Goal: Complete application form

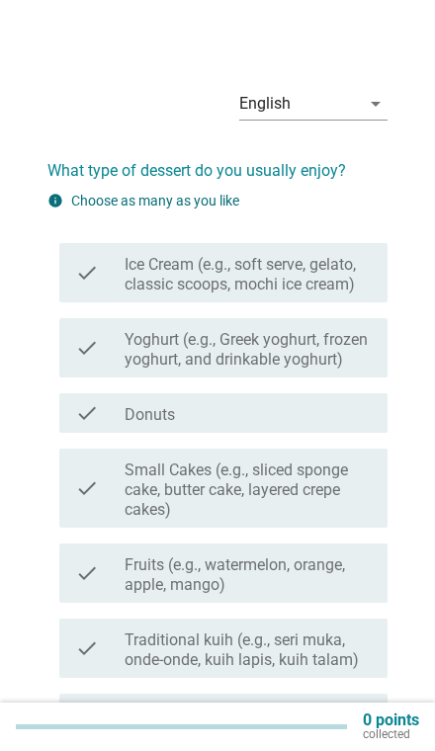
click at [336, 289] on label "Ice Cream (e.g., soft serve, gelato, classic scoops, mochi ice cream)" at bounding box center [247, 275] width 247 height 40
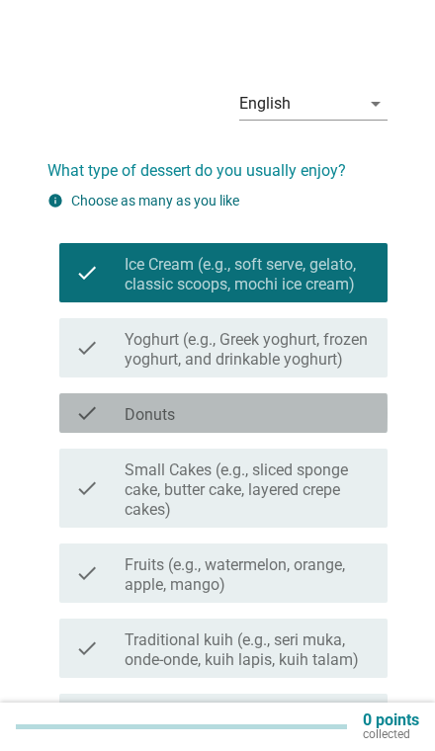
click at [288, 423] on div "check_box_outline_blank Donuts" at bounding box center [247, 413] width 247 height 24
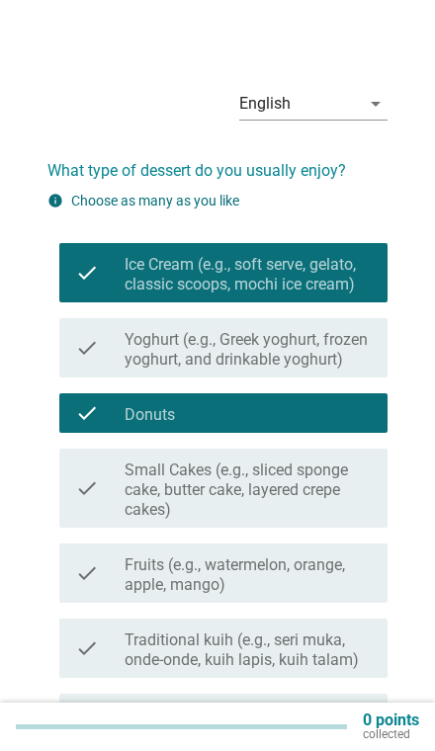
click at [279, 486] on label "Small Cakes (e.g., sliced sponge cake, butter cake, layered crepe cakes)" at bounding box center [247, 489] width 247 height 59
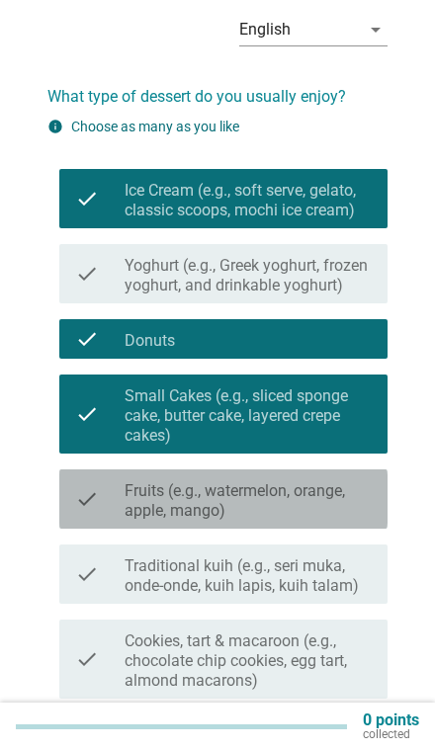
scroll to position [79, 0]
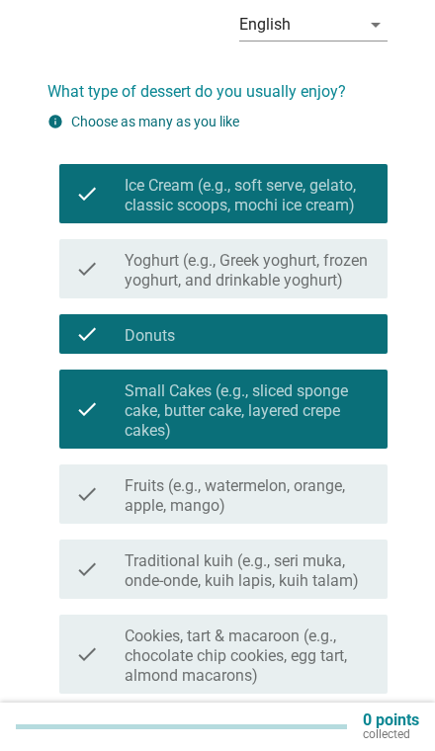
click at [271, 505] on label "Fruits (e.g., watermelon, orange, apple, mango)" at bounding box center [247, 496] width 247 height 40
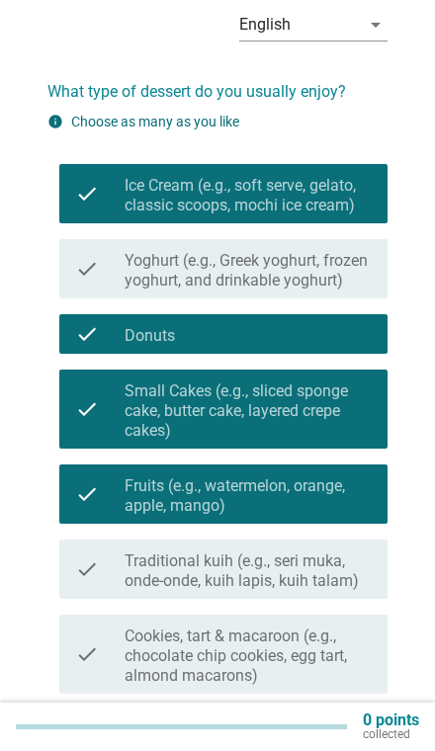
click at [285, 583] on label "Traditional kuih (e.g., seri muka, onde-onde, kuih lapis, kuih talam)" at bounding box center [247, 571] width 247 height 40
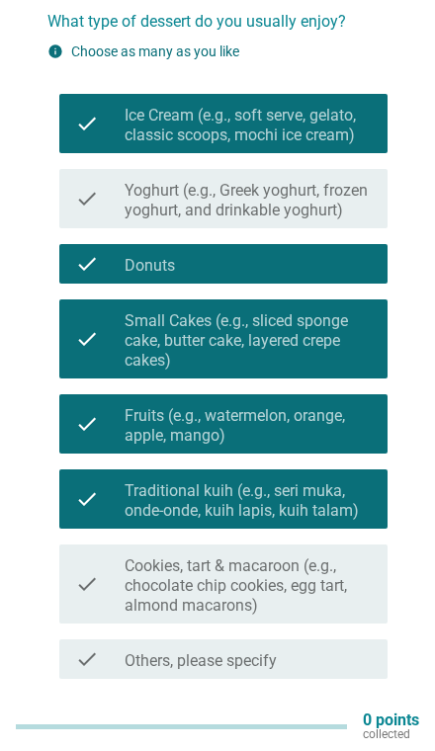
scroll to position [149, 0]
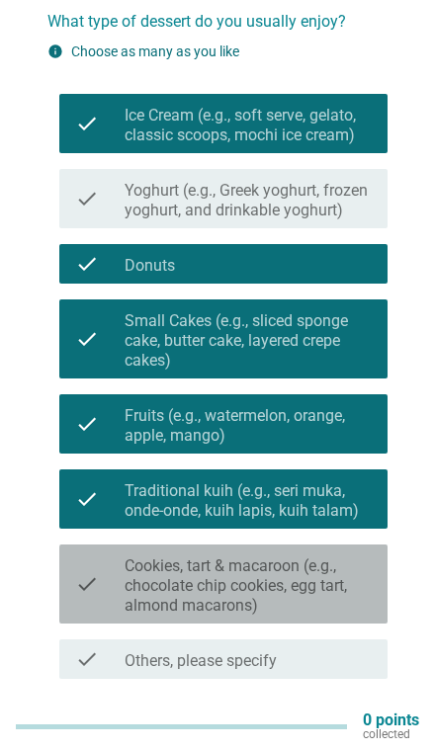
click at [214, 582] on label "Cookies, tart & macaroon (e.g., chocolate chip cookies, egg tart, almond macaro…" at bounding box center [247, 585] width 247 height 59
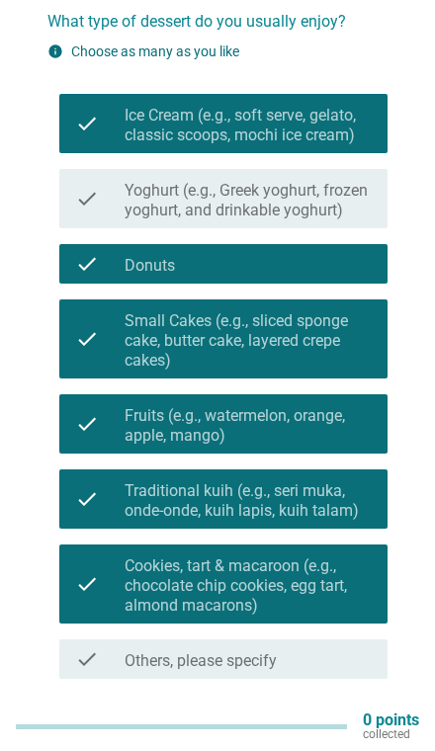
click at [335, 722] on div "Next" at bounding box center [335, 726] width 55 height 24
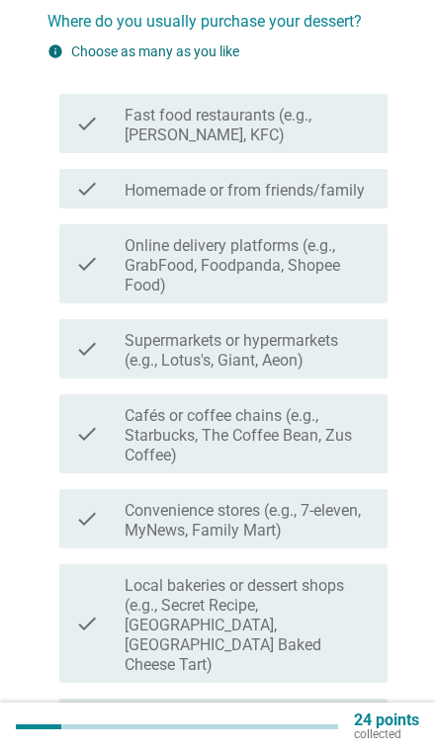
scroll to position [0, 0]
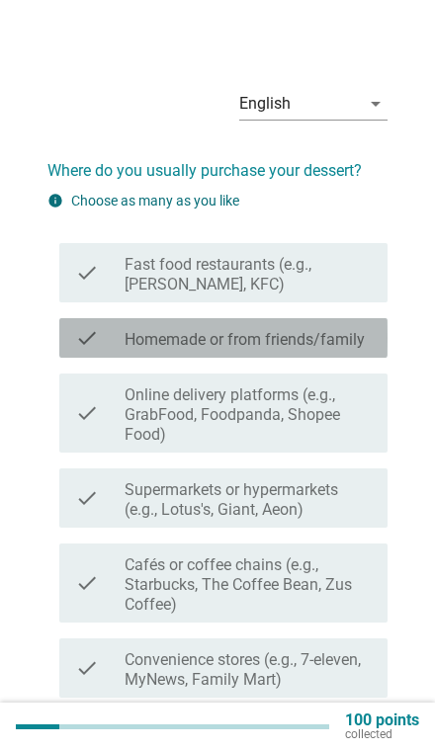
click at [319, 346] on label "Homemade or from friends/family" at bounding box center [244, 340] width 240 height 20
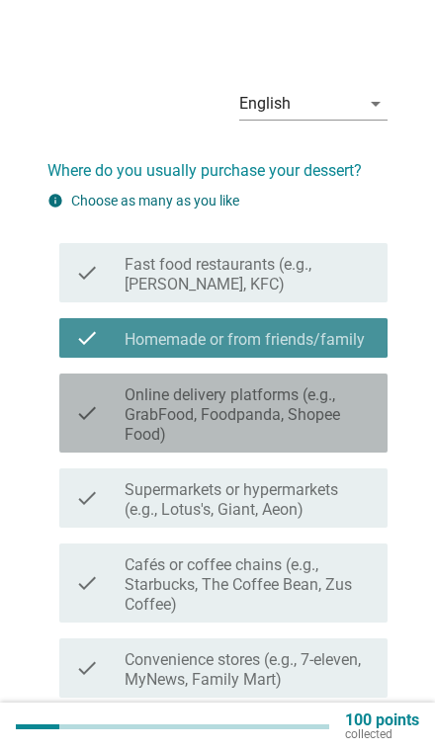
click at [283, 428] on label "Online delivery platforms (e.g., GrabFood, Foodpanda, Shopee Food)" at bounding box center [247, 414] width 247 height 59
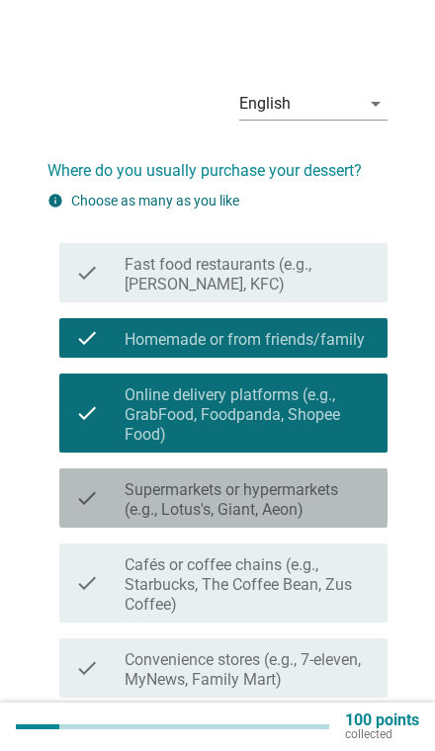
click at [283, 486] on label "Supermarkets or hypermarkets (e.g., Lotus's, Giant, Aeon)" at bounding box center [247, 500] width 247 height 40
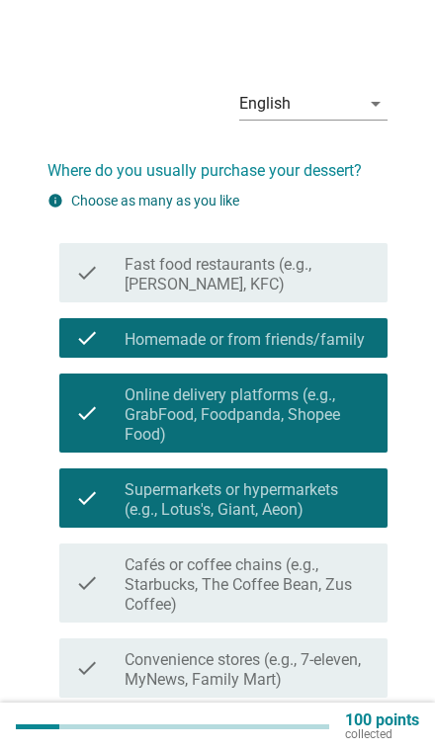
click at [274, 570] on label "Cafés or coffee chains (e.g., Starbucks, The Coffee Bean, Zus Coffee)" at bounding box center [247, 584] width 247 height 59
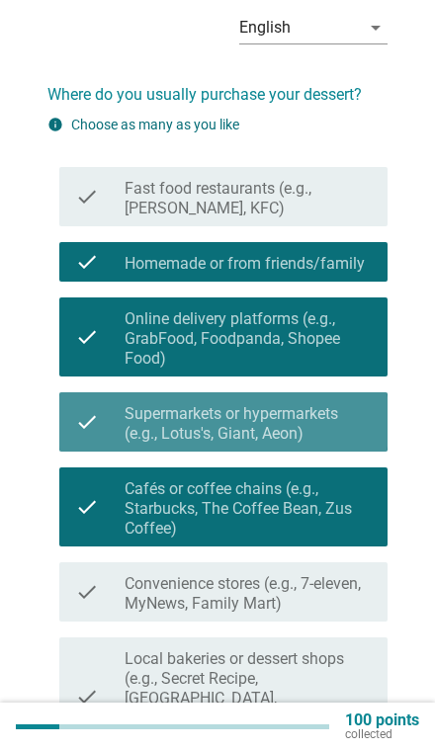
scroll to position [95, 0]
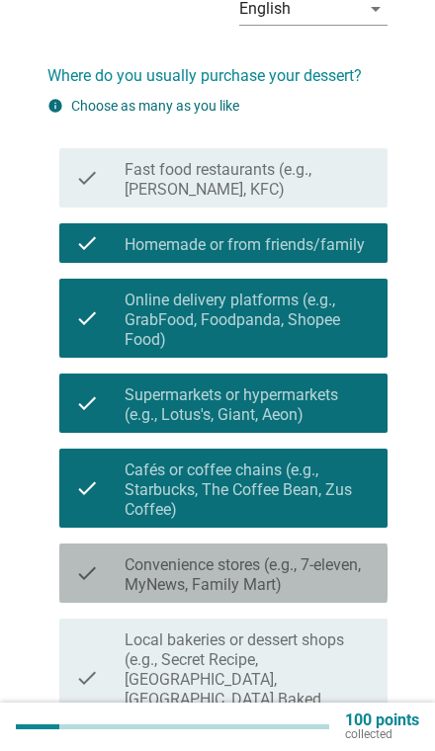
click at [248, 579] on label "Convenience stores (e.g., 7-eleven, MyNews, Family Mart)" at bounding box center [247, 575] width 247 height 40
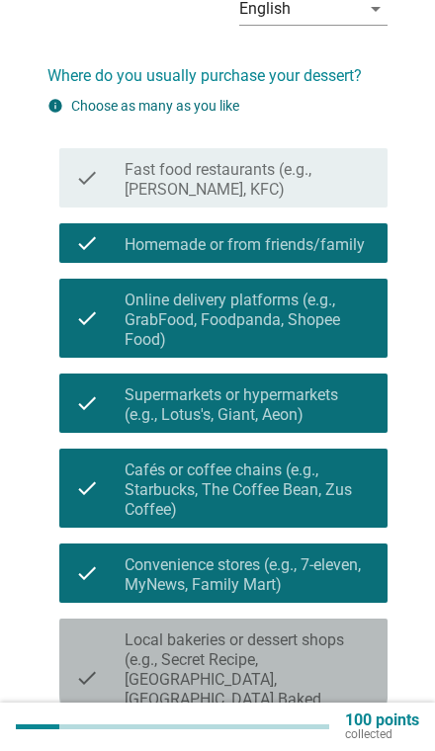
click at [271, 656] on label "Local bakeries or dessert shops (e.g., Secret Recipe, [GEOGRAPHIC_DATA], [GEOGR…" at bounding box center [247, 679] width 247 height 99
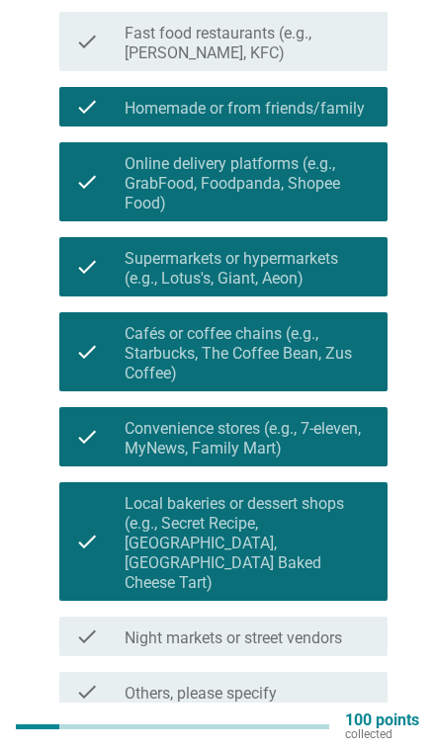
scroll to position [232, 0]
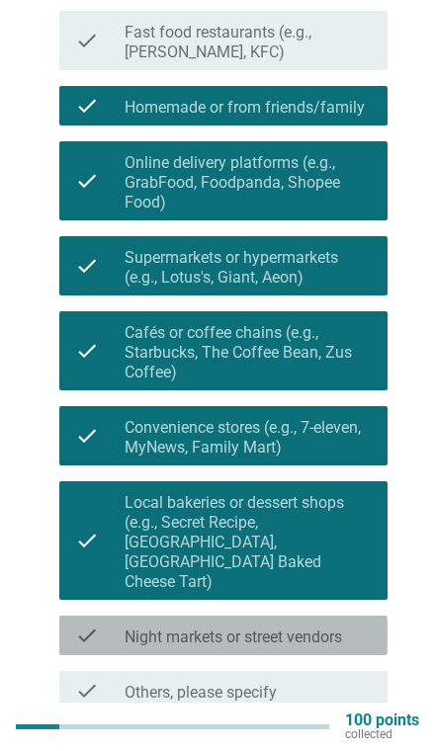
click at [250, 627] on label "Night markets or street vendors" at bounding box center [232, 637] width 217 height 20
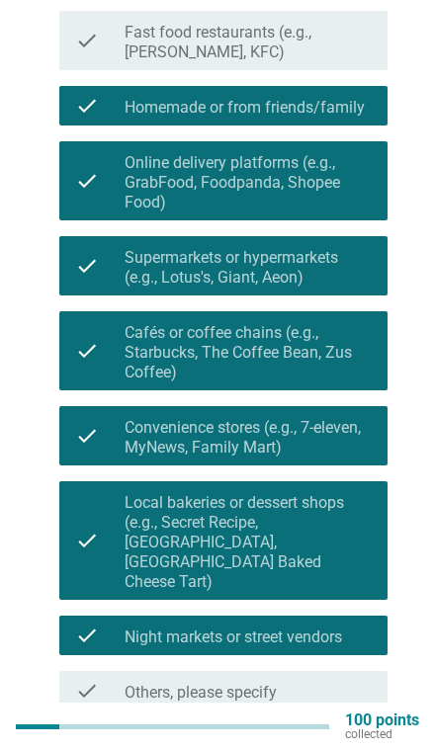
click at [337, 746] on div "Next" at bounding box center [335, 758] width 55 height 24
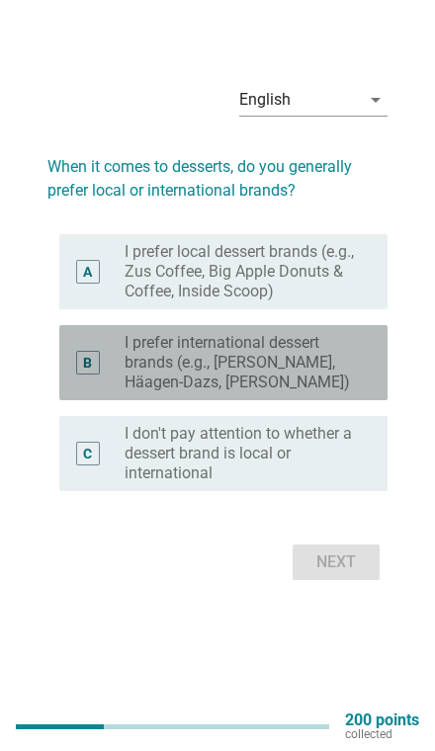
click at [321, 392] on label "I prefer international dessert brands (e.g., [PERSON_NAME], Häagen-Dazs, [PERSO…" at bounding box center [239, 362] width 231 height 59
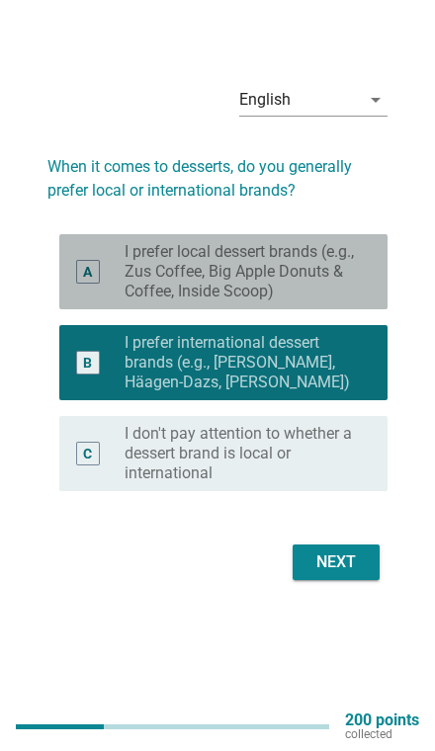
click at [347, 301] on label "I prefer local dessert brands (e.g., Zus Coffee, Big Apple Donuts & Coffee, Ins…" at bounding box center [239, 271] width 231 height 59
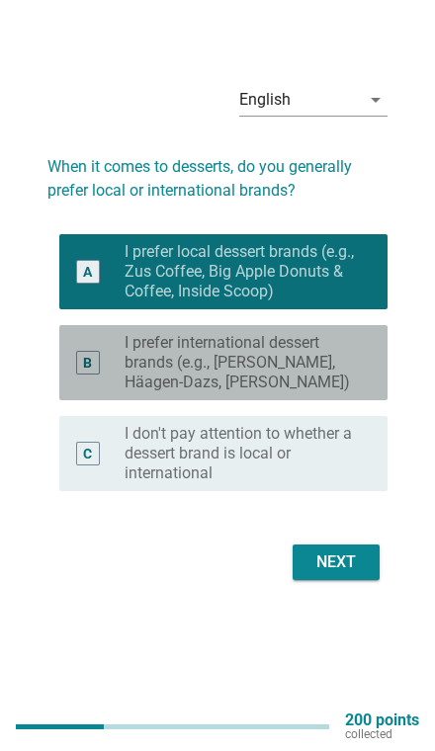
click at [311, 392] on label "I prefer international dessert brands (e.g., [PERSON_NAME], Häagen-Dazs, [PERSO…" at bounding box center [239, 362] width 231 height 59
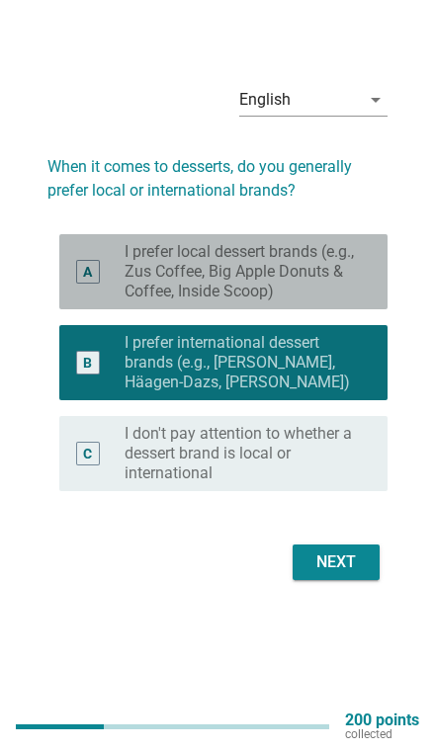
click at [340, 301] on label "I prefer local dessert brands (e.g., Zus Coffee, Big Apple Donuts & Coffee, Ins…" at bounding box center [239, 271] width 231 height 59
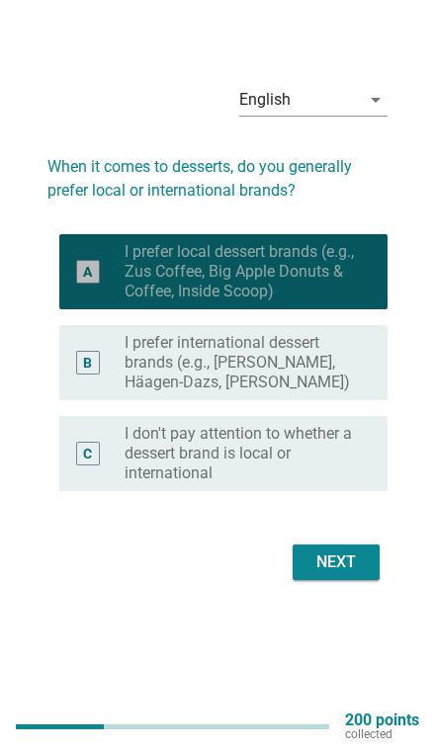
click at [332, 574] on div "Next" at bounding box center [335, 562] width 55 height 24
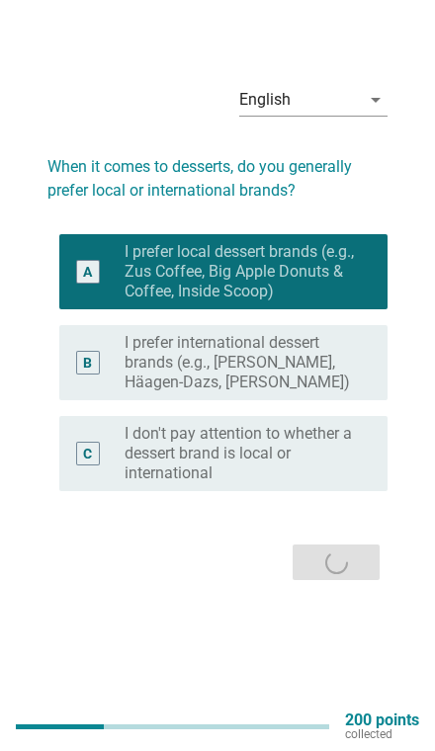
scroll to position [0, 0]
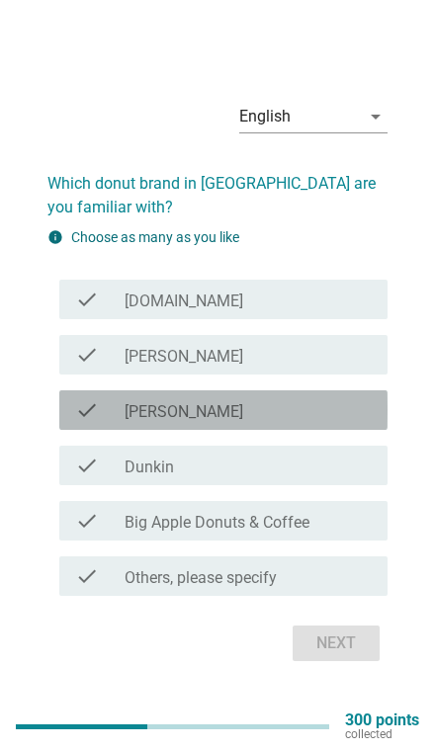
click at [283, 477] on div "check_box_outline_blank Dunkin" at bounding box center [247, 465] width 247 height 24
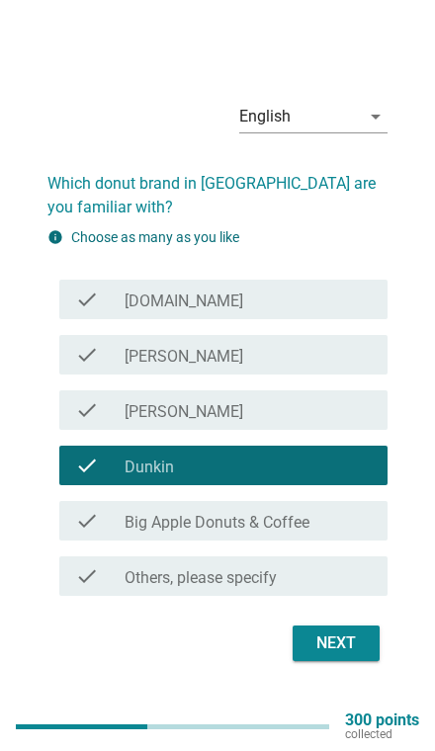
click at [286, 422] on div "check_box_outline_blank [PERSON_NAME]" at bounding box center [247, 410] width 247 height 24
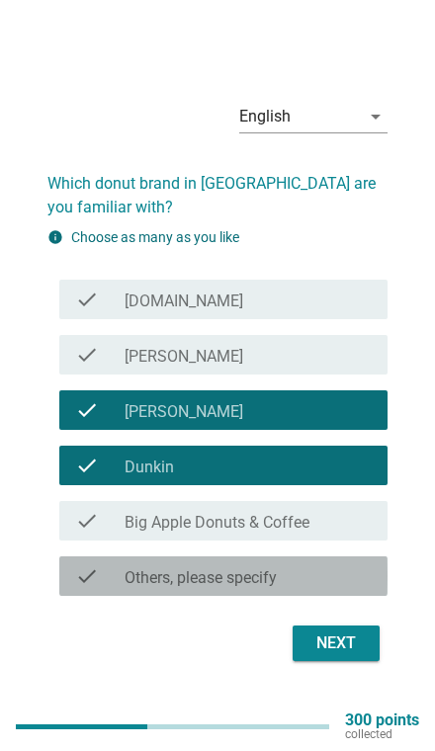
click at [329, 655] on div "Next" at bounding box center [335, 643] width 55 height 24
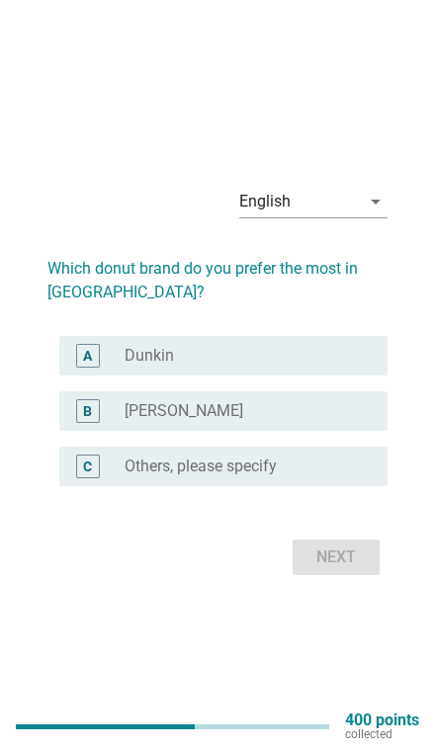
click at [326, 365] on div "radio_button_unchecked Dunkin" at bounding box center [239, 356] width 231 height 20
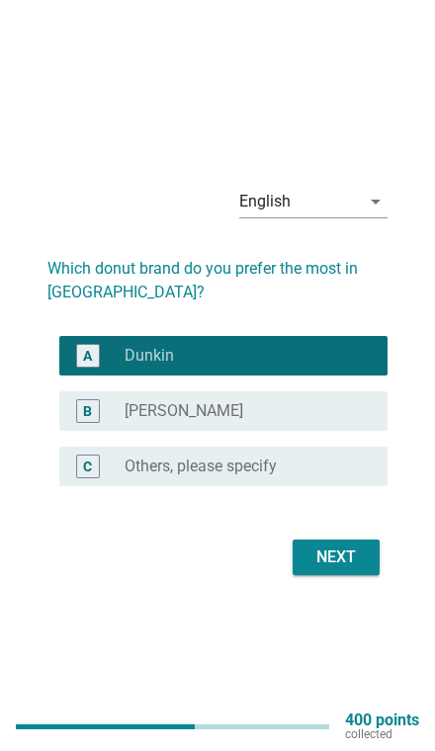
click at [327, 569] on div "Next" at bounding box center [335, 557] width 55 height 24
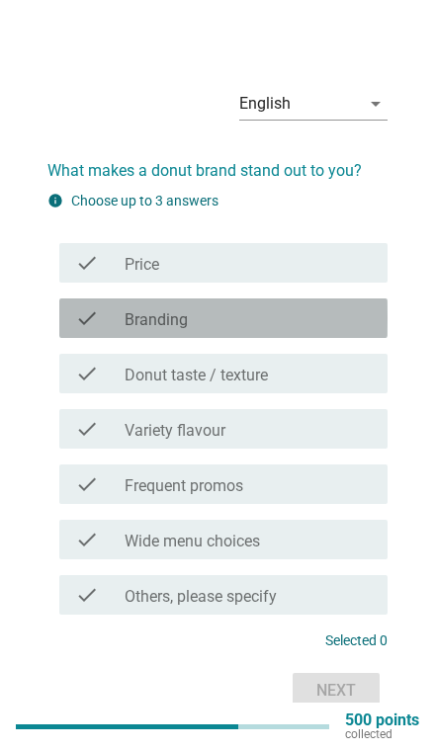
click at [338, 385] on div "check_box_outline_blank Donut taste / texture" at bounding box center [247, 374] width 247 height 24
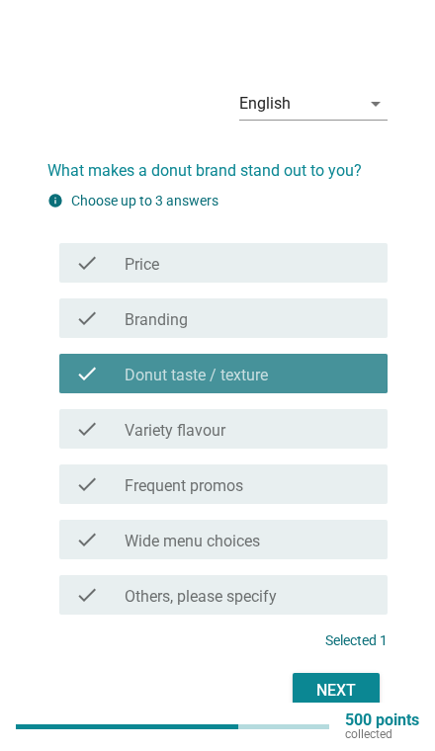
click at [294, 441] on div "check_box_outline_blank Variety flavour" at bounding box center [247, 429] width 247 height 24
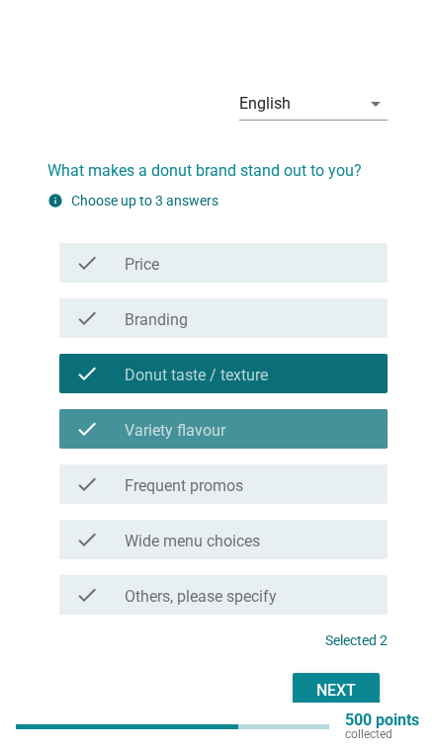
click at [284, 496] on div "check_box_outline_blank Frequent promos" at bounding box center [247, 484] width 247 height 24
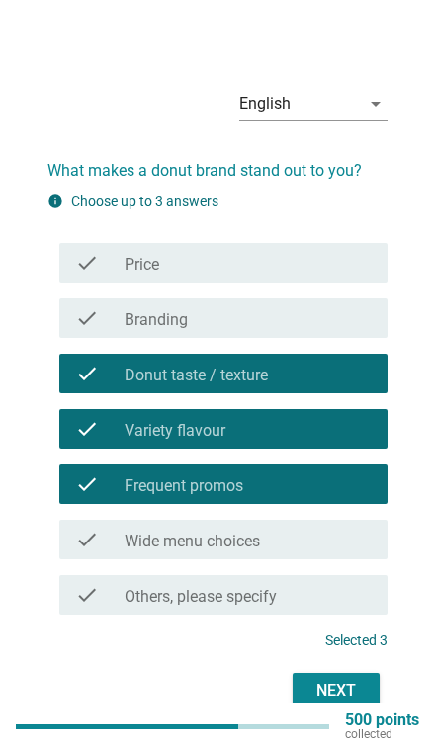
click at [340, 283] on div "check check_box_outline_blank Price" at bounding box center [223, 263] width 328 height 40
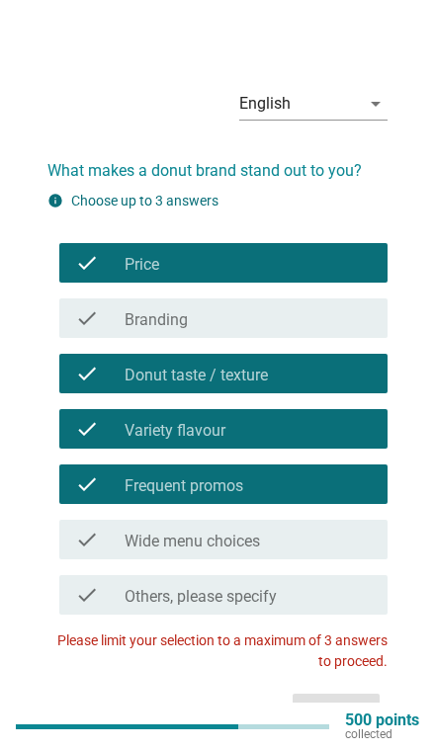
click at [324, 283] on div "check check_box_outline_blank Price" at bounding box center [223, 263] width 328 height 40
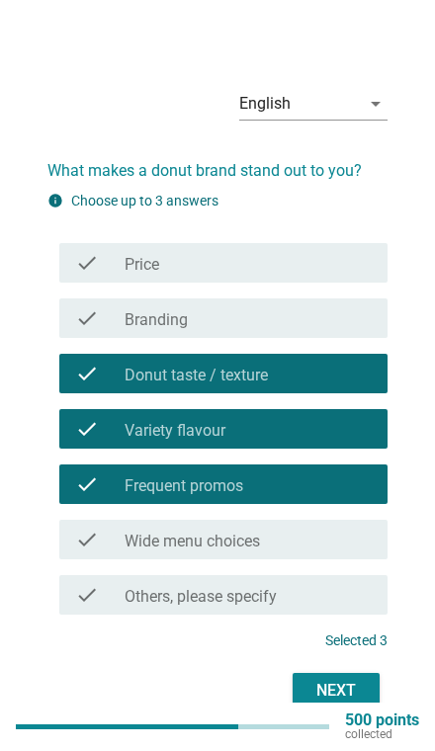
click at [341, 283] on div "check check_box_outline_blank Price" at bounding box center [223, 263] width 328 height 40
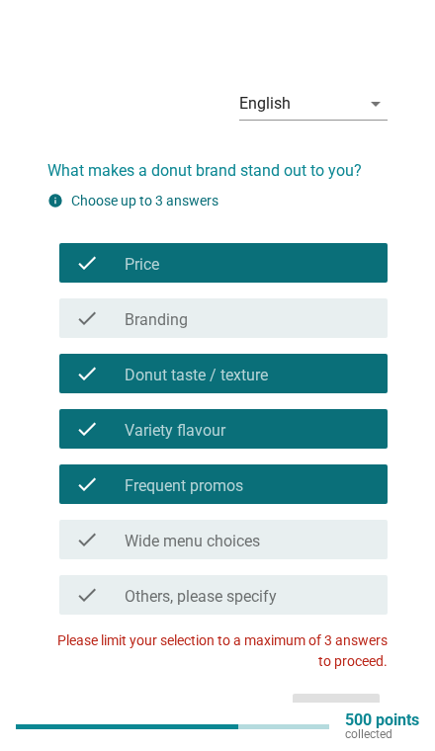
click at [308, 338] on div "check check_box_outline_blank Branding" at bounding box center [223, 318] width 328 height 40
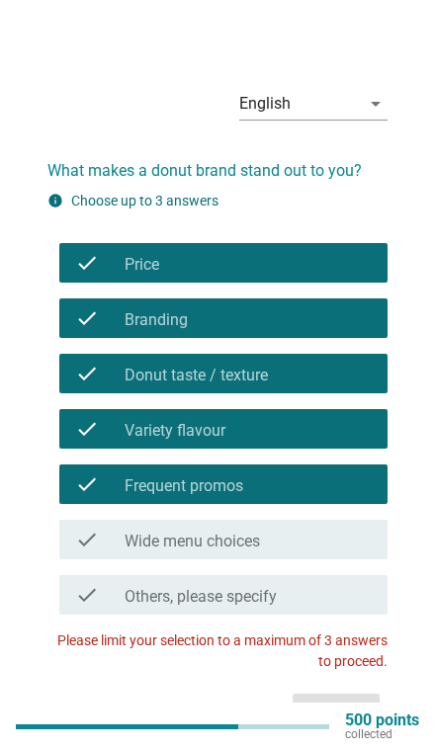
click at [340, 275] on div "check_box_outline_blank Price" at bounding box center [247, 263] width 247 height 24
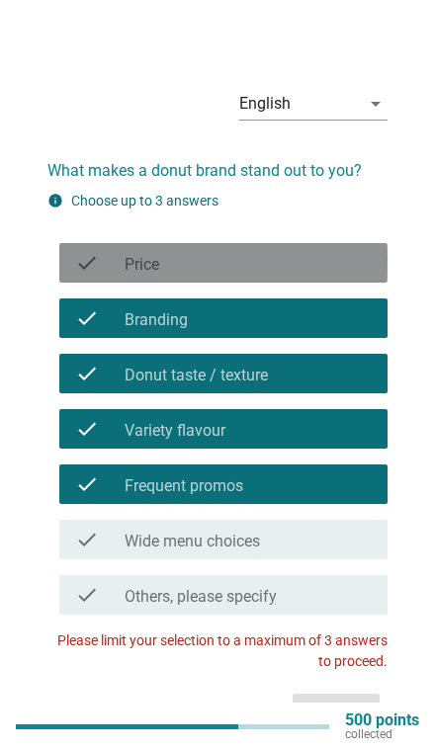
click at [300, 338] on div "check check_box_outline_blank Branding" at bounding box center [223, 318] width 328 height 40
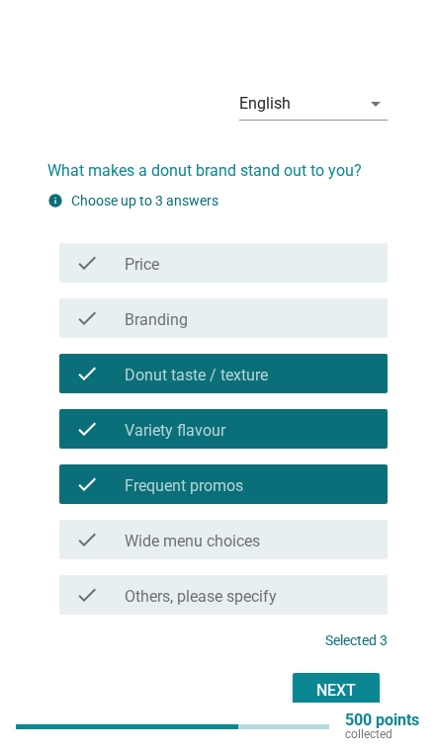
click at [344, 702] on div "Next" at bounding box center [335, 691] width 55 height 24
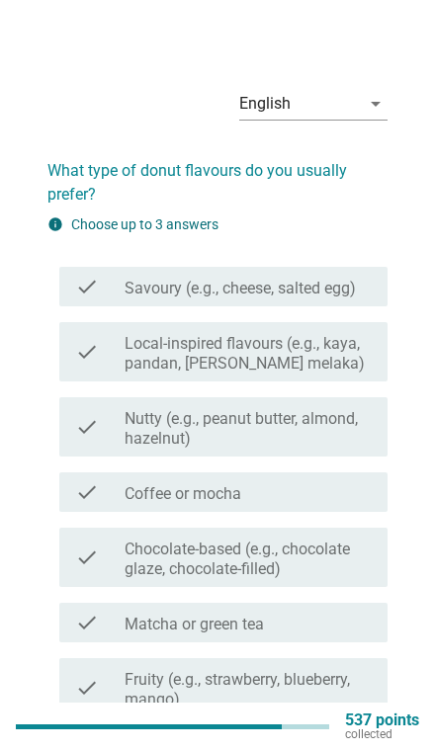
scroll to position [48, 0]
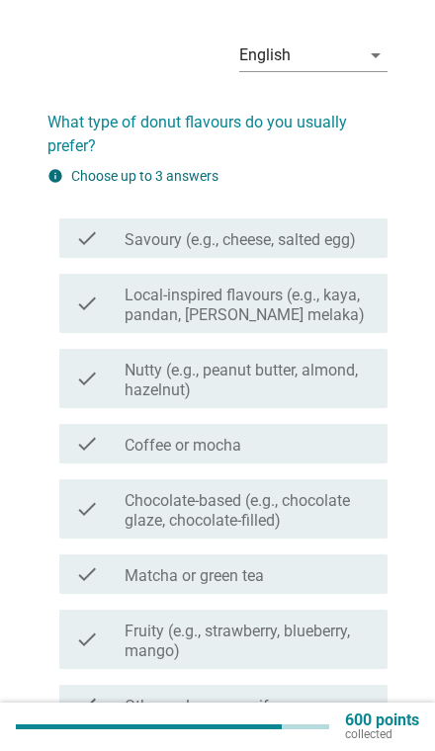
click at [306, 439] on div "check_box_outline_blank Coffee or mocha" at bounding box center [247, 444] width 247 height 24
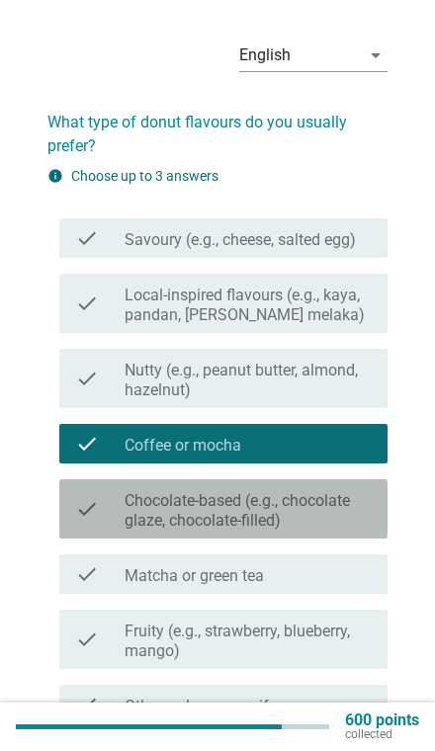
click at [298, 505] on label "Chocolate-based (e.g., chocolate glaze, chocolate-filled)" at bounding box center [247, 511] width 247 height 40
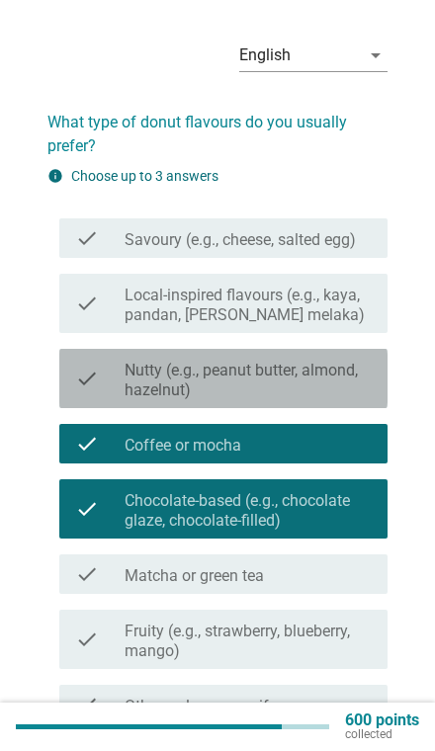
click at [290, 377] on label "Nutty (e.g., peanut butter, almond, hazelnut)" at bounding box center [247, 381] width 247 height 40
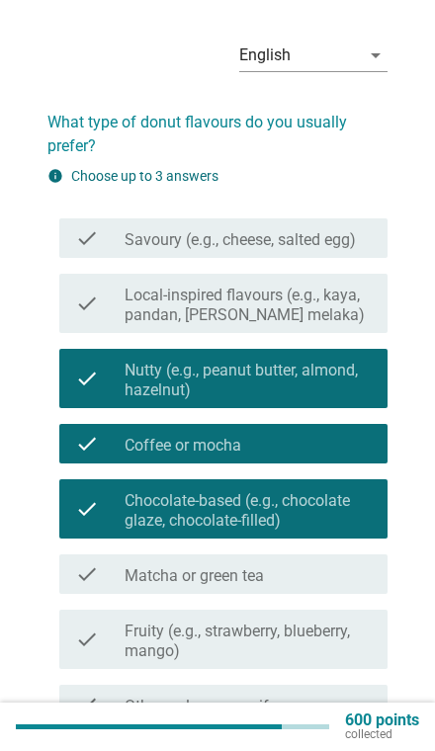
scroll to position [160, 0]
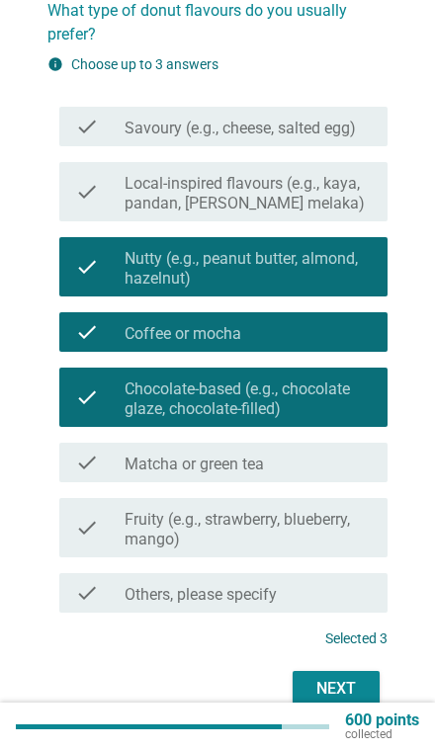
click at [339, 697] on div "Next" at bounding box center [335, 689] width 55 height 24
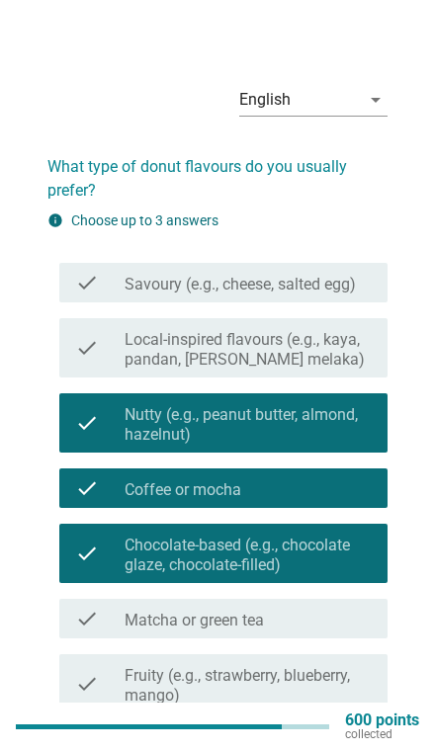
scroll to position [0, 0]
